Goal: Navigation & Orientation: Find specific page/section

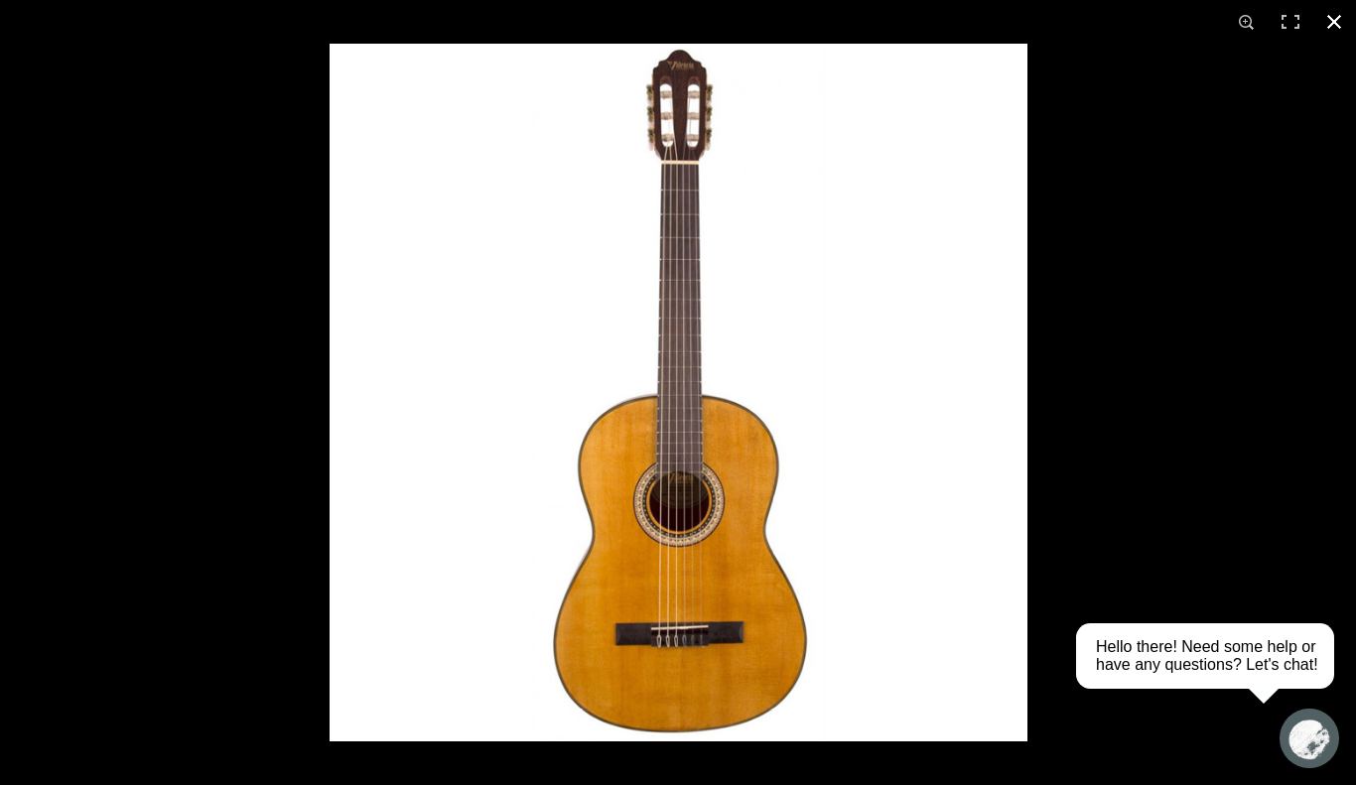
click at [1244, 329] on div at bounding box center [1008, 436] width 1356 height 785
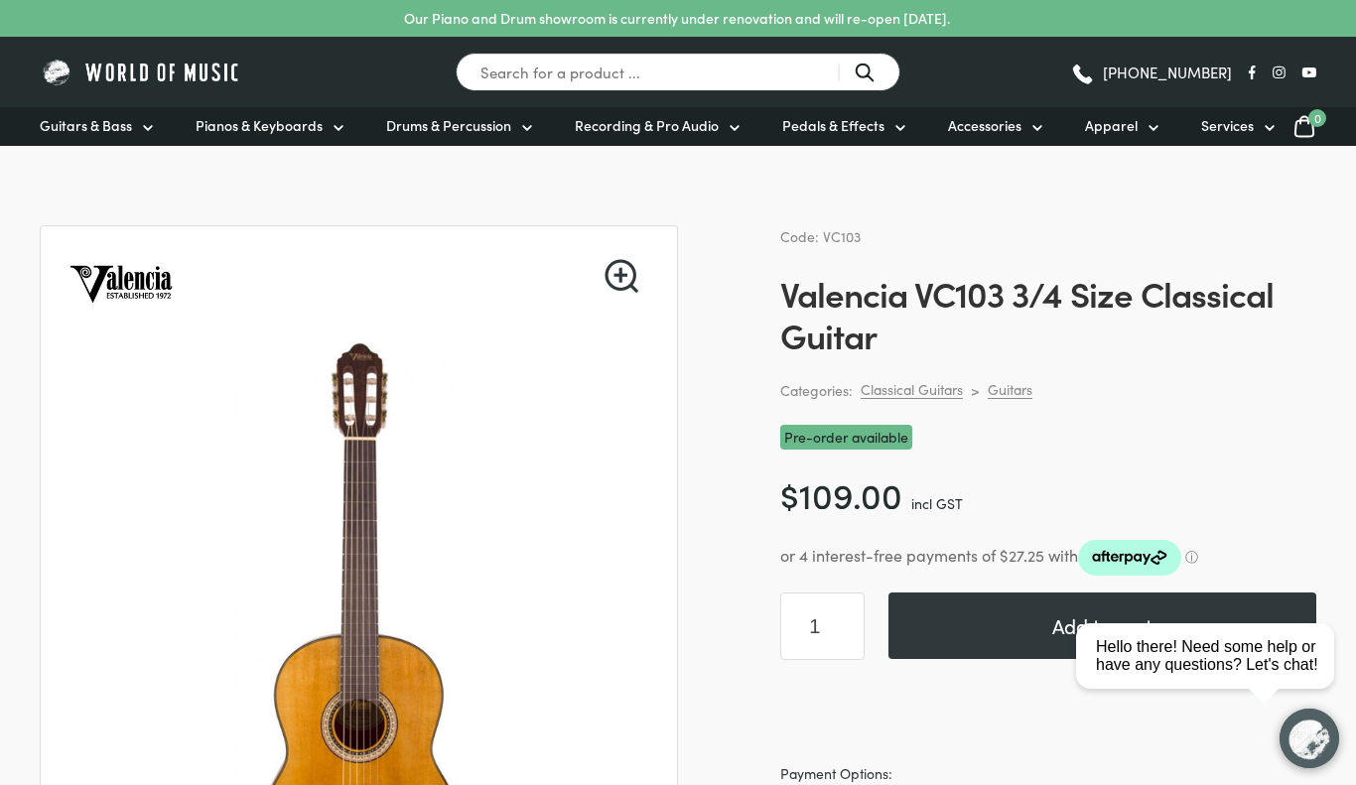
click at [603, 271] on link at bounding box center [359, 282] width 589 height 113
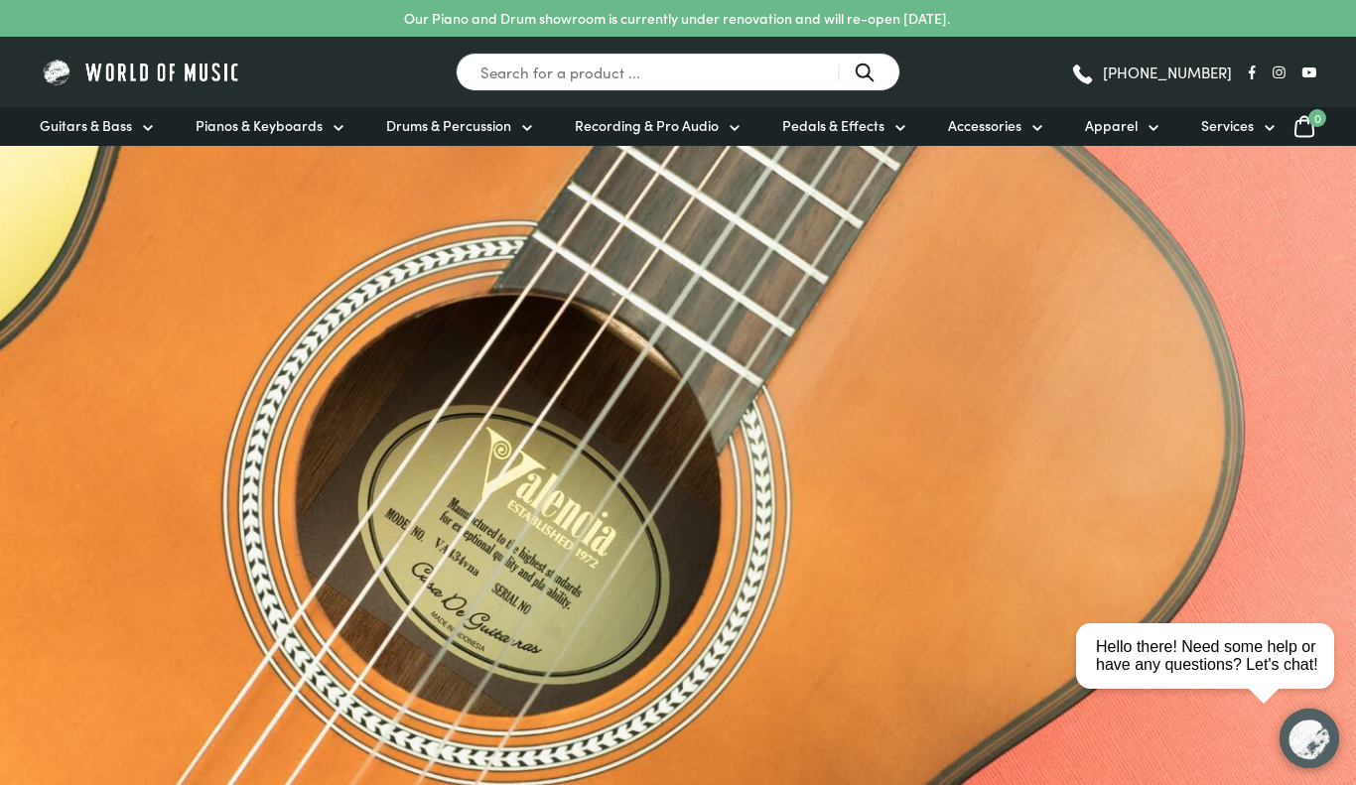
click at [737, 427] on div at bounding box center [678, 493] width 1356 height 695
click at [361, 559] on div at bounding box center [678, 493] width 1356 height 695
click at [938, 518] on div at bounding box center [678, 493] width 1356 height 695
